Goal: Find specific page/section: Find specific page/section

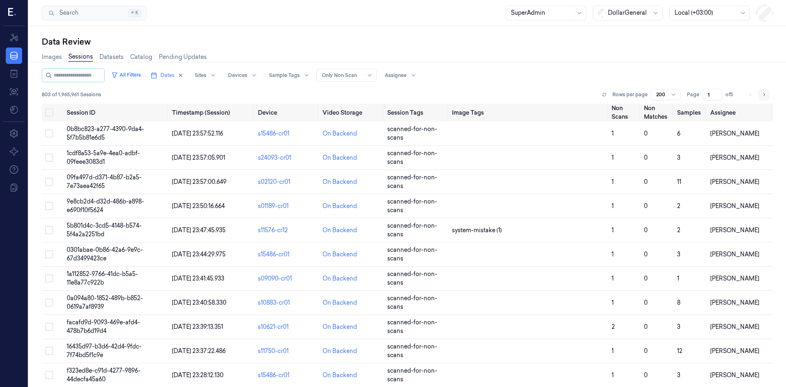
click at [765, 93] on button "Go to next page" at bounding box center [763, 94] width 11 height 11
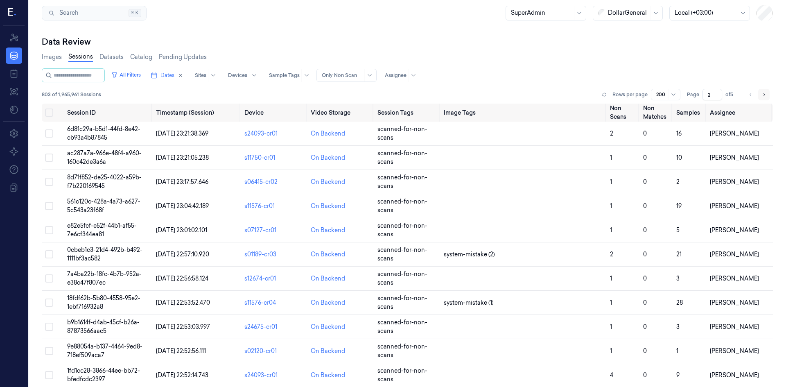
click at [758, 93] on button "Go to next page" at bounding box center [763, 94] width 11 height 11
click at [759, 98] on button "Go to next page" at bounding box center [763, 94] width 11 height 11
click at [762, 96] on icon "Go to next page" at bounding box center [764, 94] width 5 height 7
type input "5"
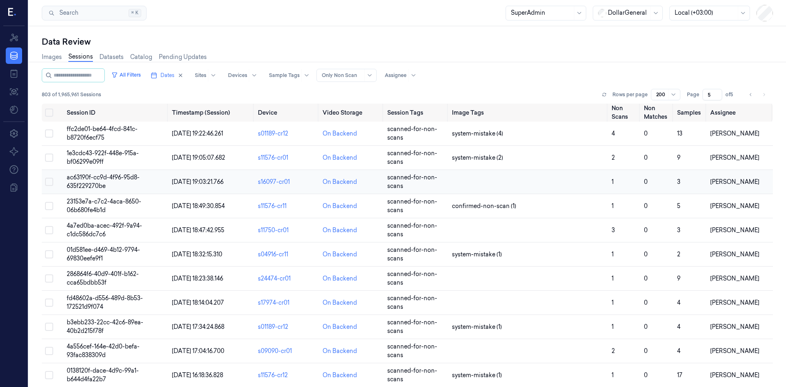
click at [89, 180] on span "ac63190f-cc9d-4f96-95d8-635f229270be" at bounding box center [103, 182] width 73 height 16
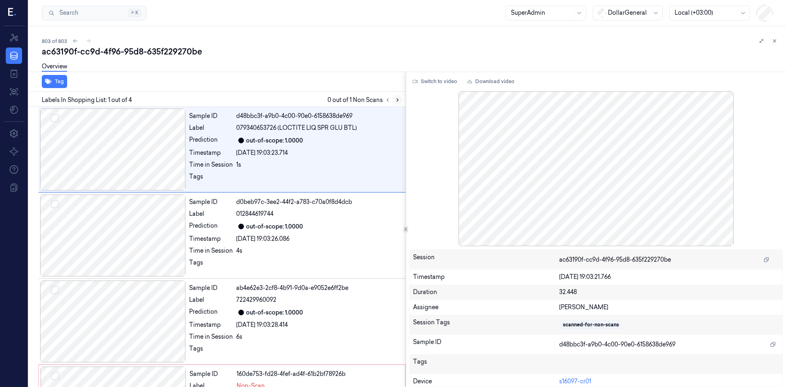
click at [397, 98] on icon at bounding box center [398, 100] width 6 height 6
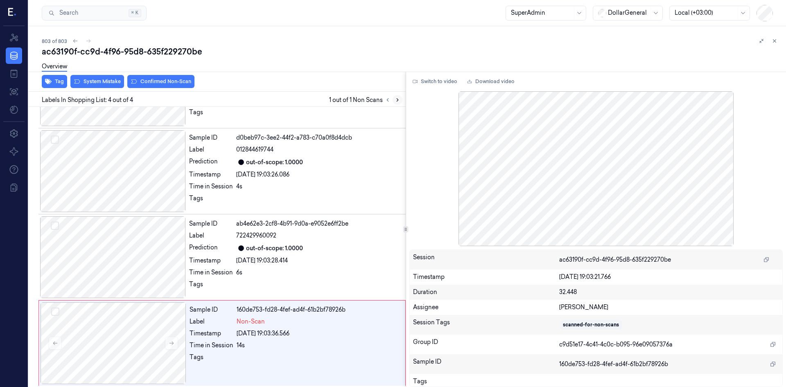
scroll to position [66, 0]
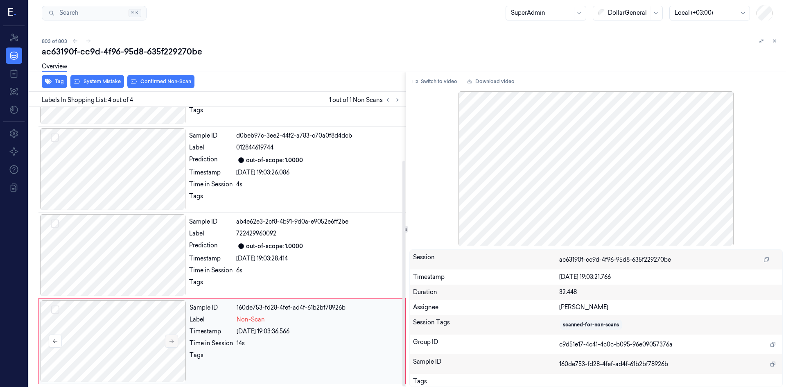
click at [166, 337] on button at bounding box center [171, 341] width 13 height 13
click at [170, 338] on button at bounding box center [171, 341] width 13 height 13
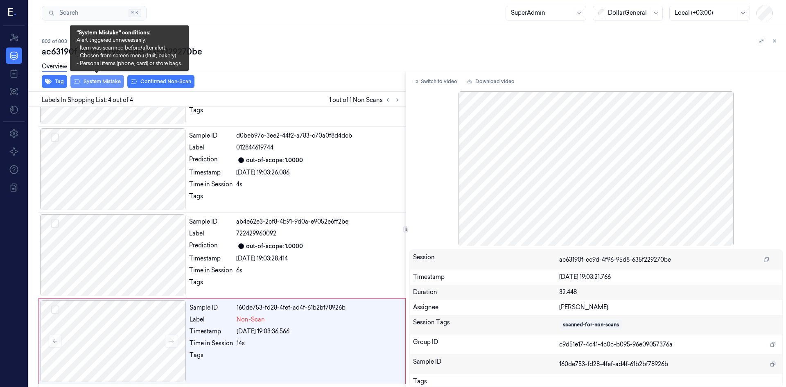
click at [99, 81] on button "System Mistake" at bounding box center [97, 81] width 54 height 13
